Goal: Find specific page/section: Find specific page/section

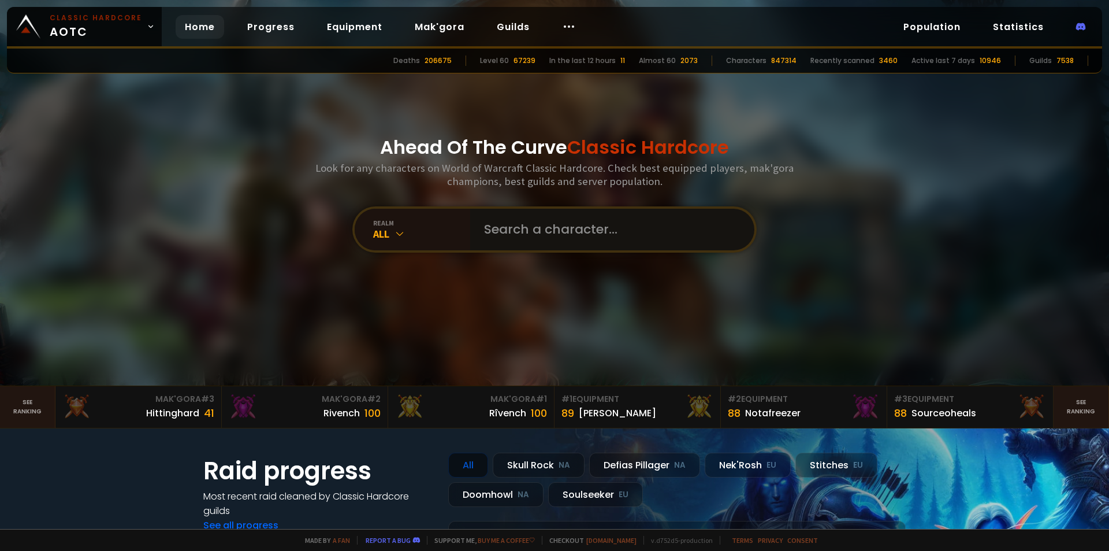
click at [589, 226] on input "text" at bounding box center [608, 230] width 263 height 42
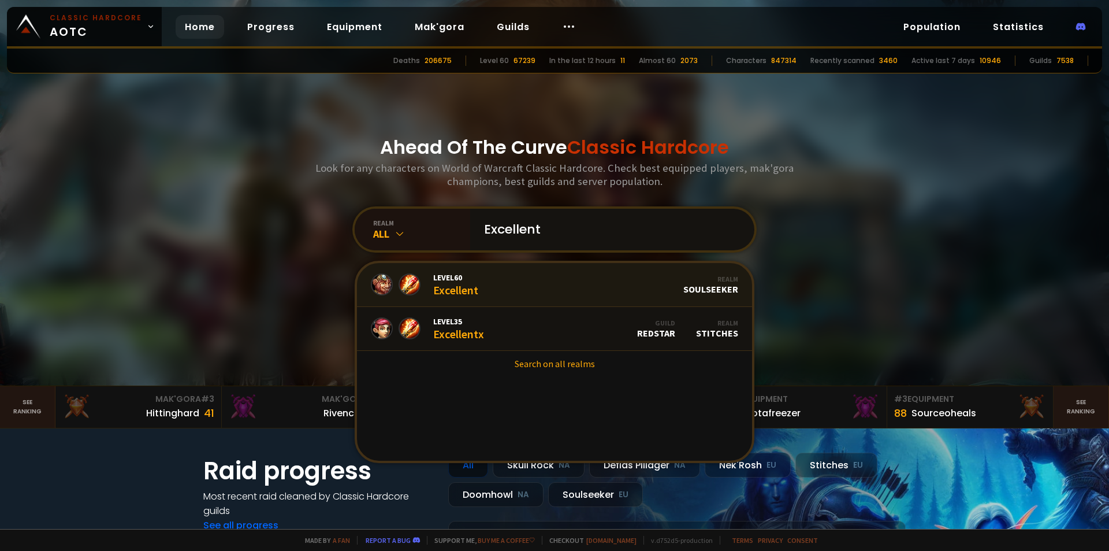
type input "Excellent"
click at [532, 283] on link "Level 60 Excellent Realm Soulseeker" at bounding box center [554, 285] width 395 height 44
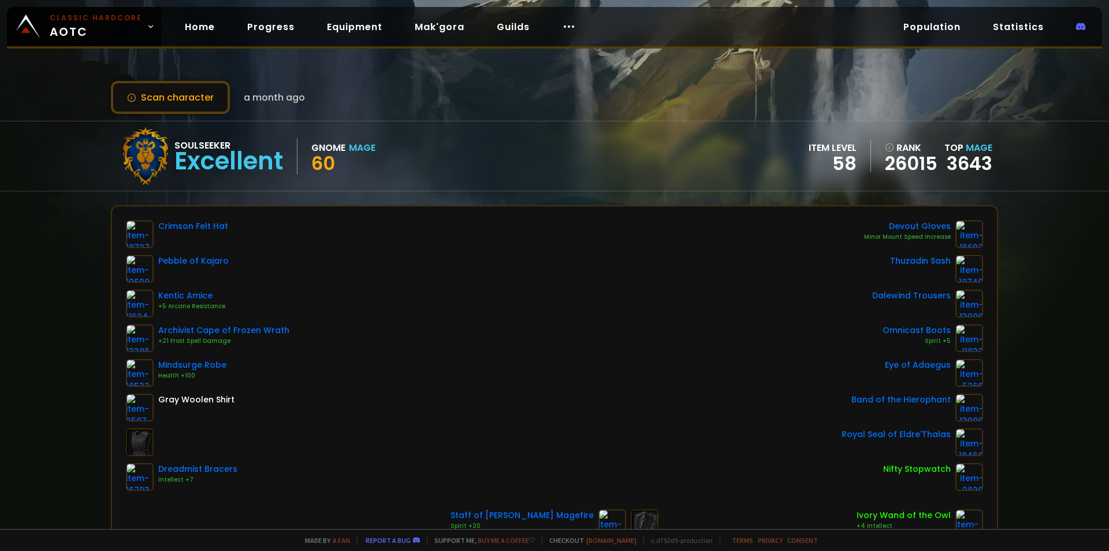
click at [216, 155] on div "Excellent" at bounding box center [228, 161] width 109 height 17
click at [215, 158] on div "Excellent" at bounding box center [228, 161] width 109 height 17
copy div "Excellent"
